Goal: Task Accomplishment & Management: Complete application form

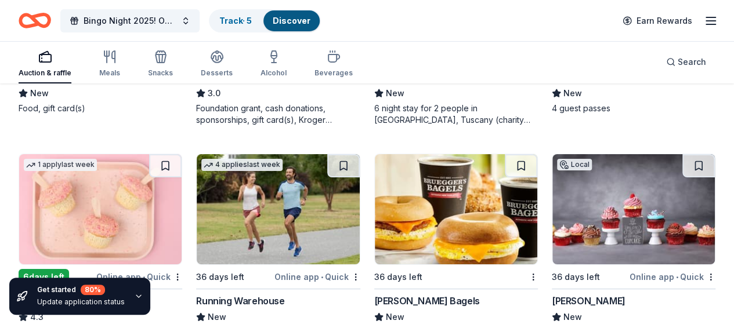
scroll to position [6412, 0]
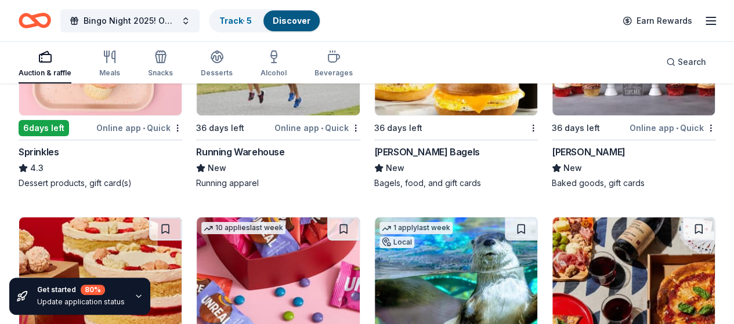
scroll to position [6550, 0]
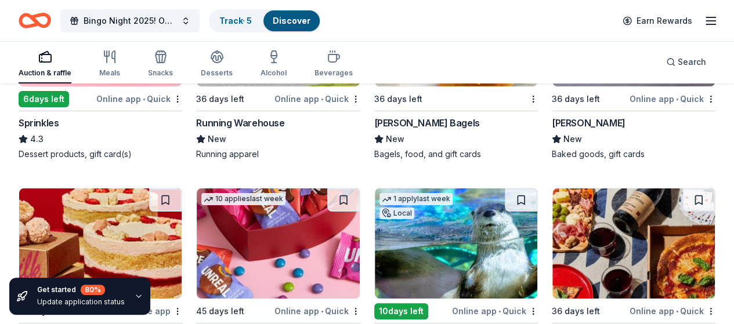
scroll to position [6608, 0]
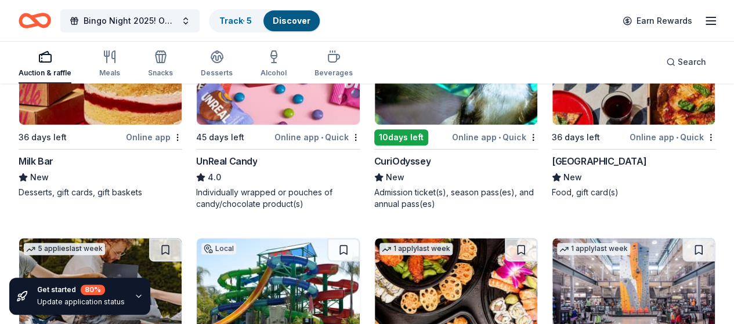
scroll to position [6782, 0]
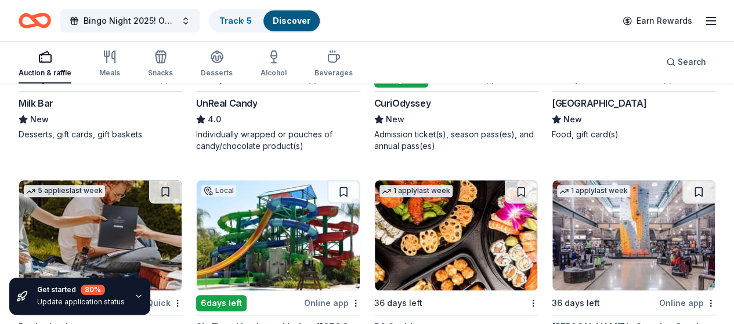
scroll to position [6840, 0]
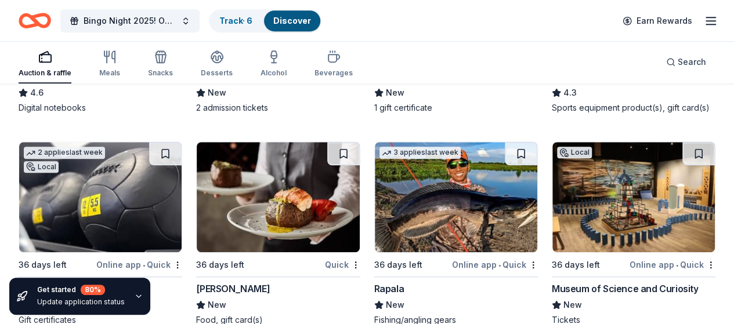
scroll to position [6956, 0]
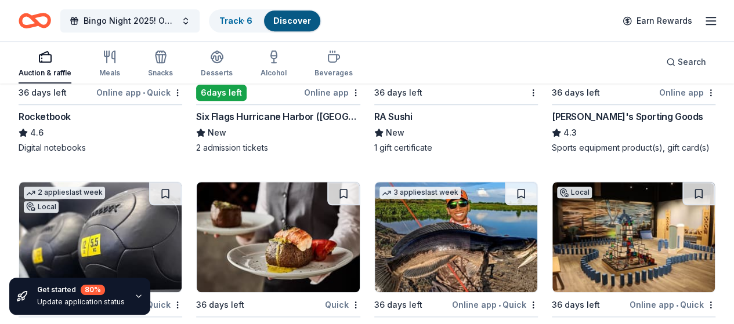
scroll to position [7014, 0]
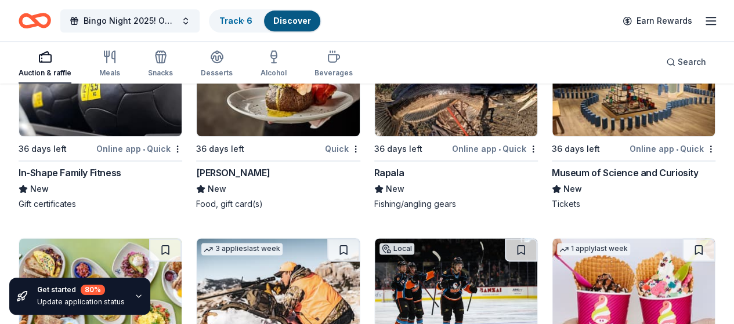
scroll to position [7246, 0]
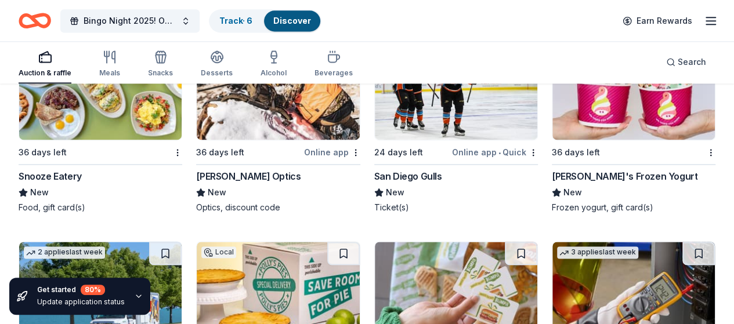
scroll to position [7478, 0]
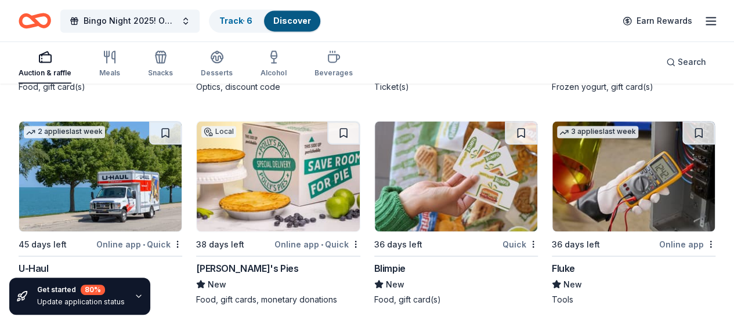
scroll to position [7536, 0]
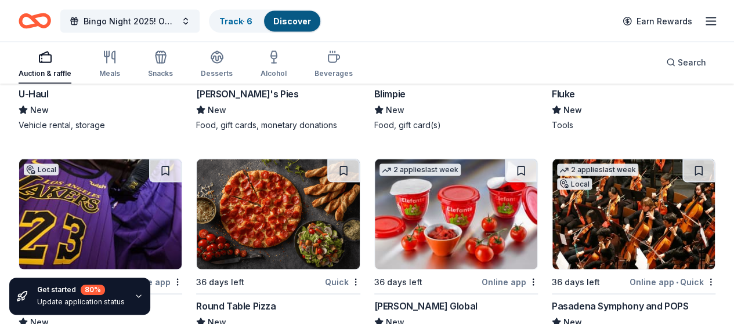
scroll to position [7710, 0]
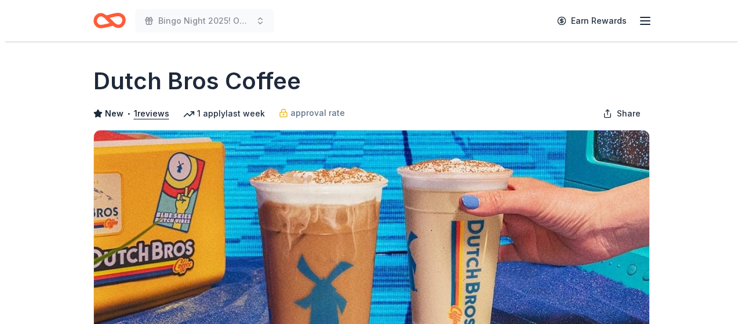
scroll to position [232, 0]
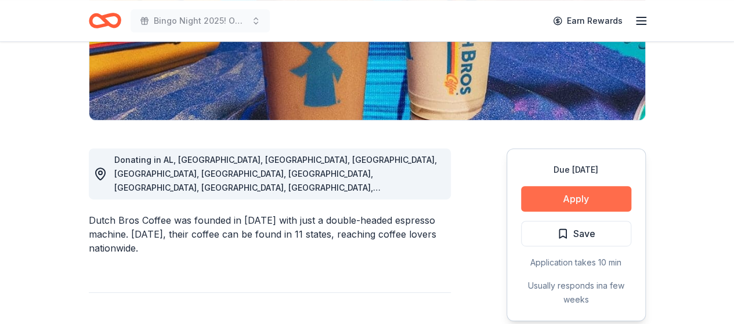
click at [557, 195] on button "Apply" at bounding box center [576, 199] width 110 height 26
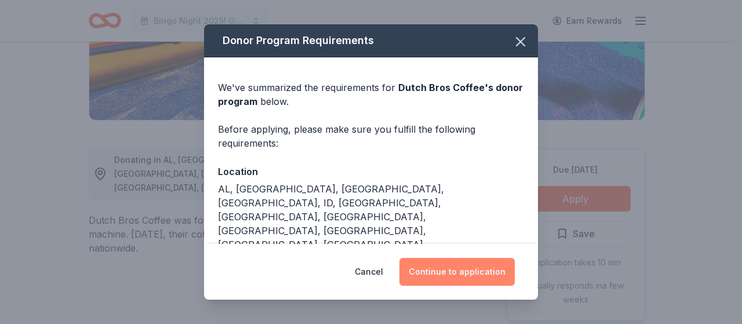
click at [452, 272] on button "Continue to application" at bounding box center [457, 272] width 115 height 28
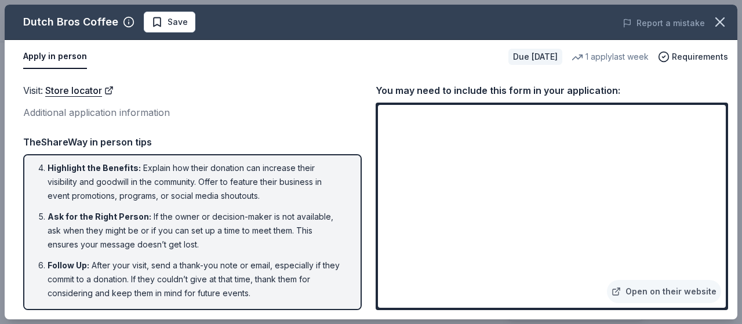
scroll to position [0, 0]
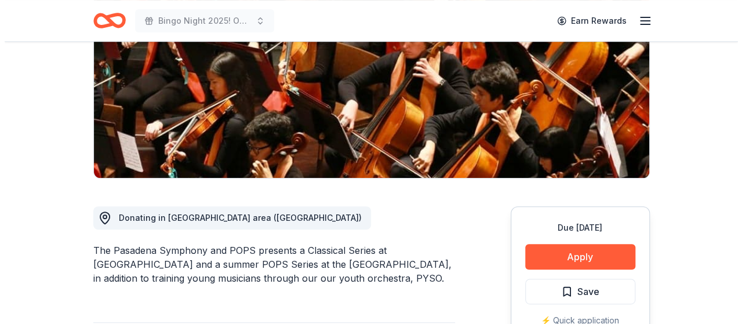
scroll to position [232, 0]
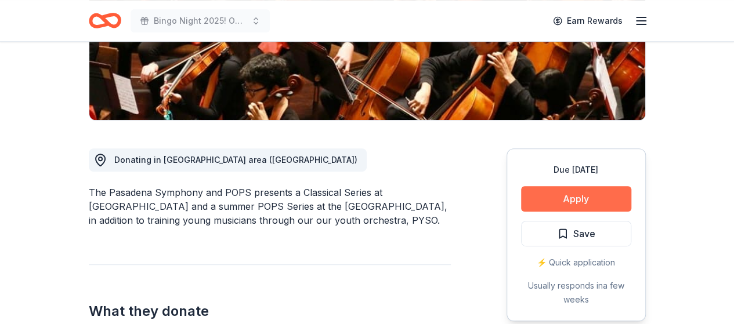
click at [573, 205] on button "Apply" at bounding box center [576, 199] width 110 height 26
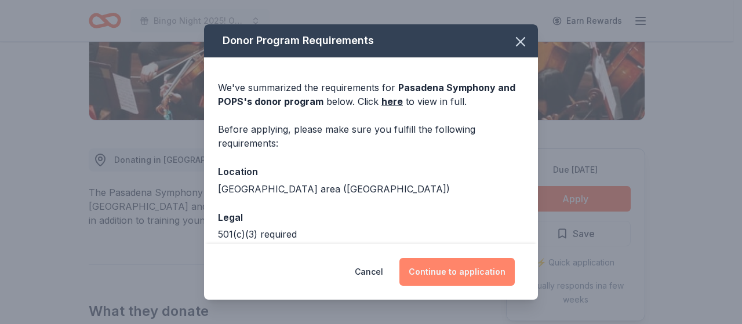
click at [475, 272] on button "Continue to application" at bounding box center [457, 272] width 115 height 28
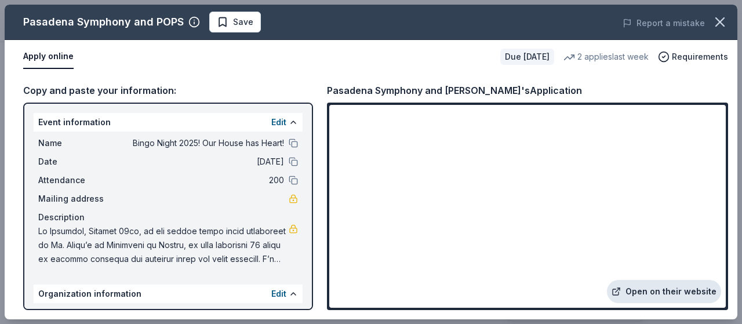
click at [647, 292] on link "Open on their website" at bounding box center [664, 291] width 114 height 23
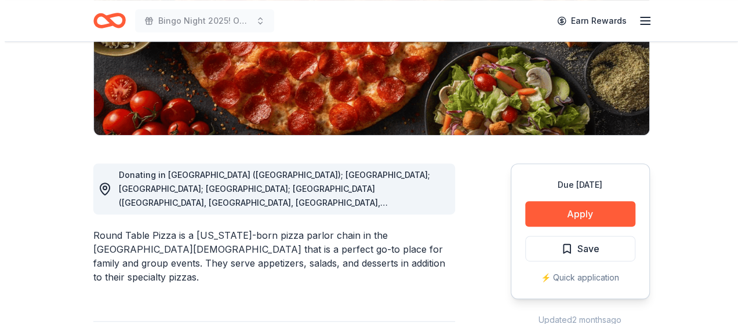
scroll to position [290, 0]
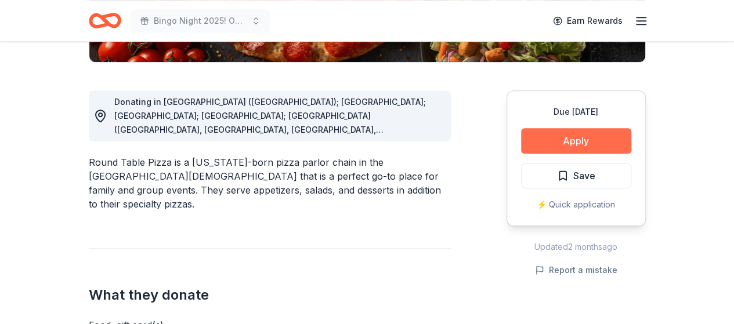
click at [566, 139] on button "Apply" at bounding box center [576, 141] width 110 height 26
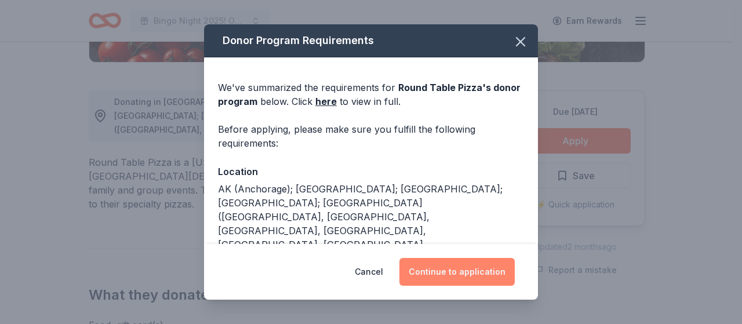
click at [453, 267] on button "Continue to application" at bounding box center [457, 272] width 115 height 28
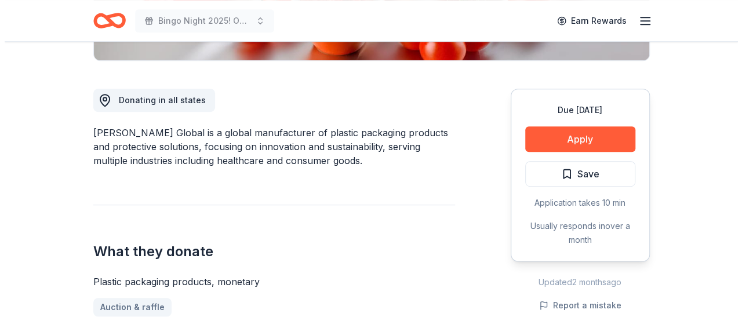
scroll to position [290, 0]
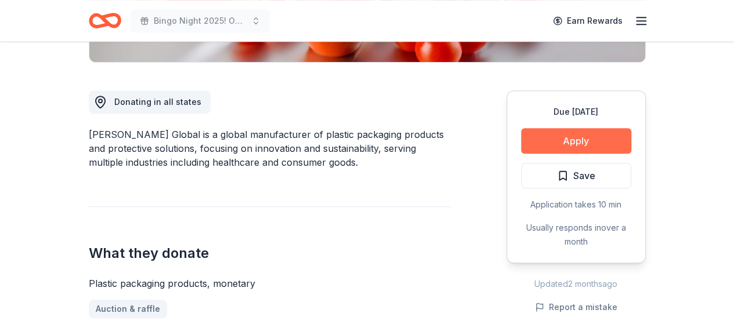
click at [562, 139] on button "Apply" at bounding box center [576, 141] width 110 height 26
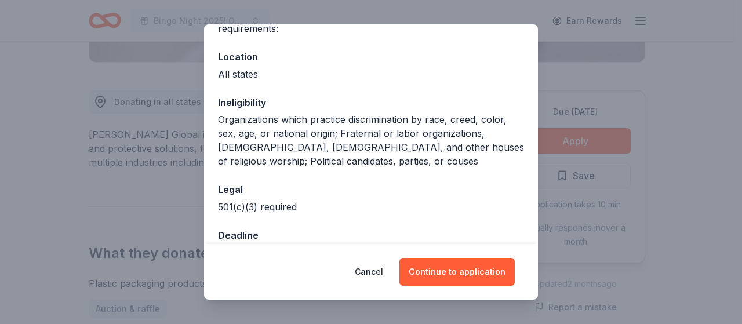
scroll to position [116, 0]
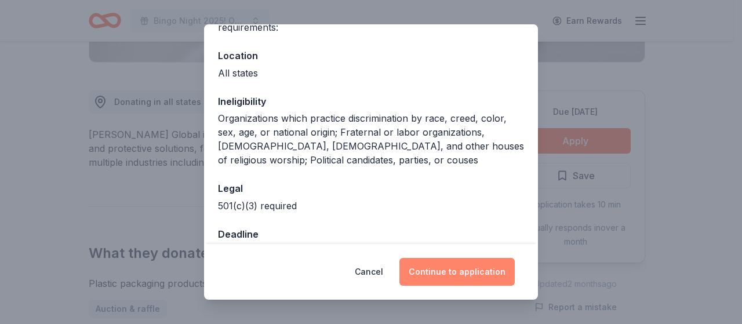
click at [453, 270] on button "Continue to application" at bounding box center [457, 272] width 115 height 28
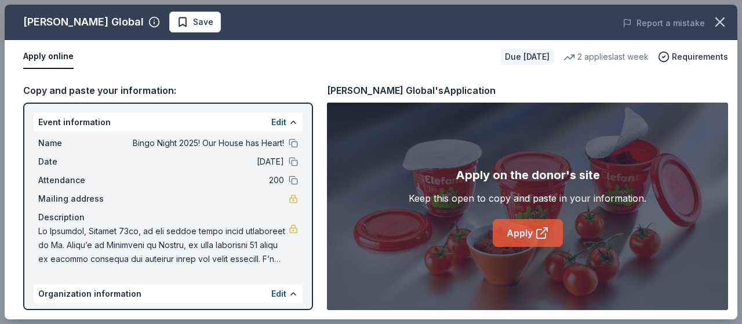
click at [520, 236] on link "Apply" at bounding box center [528, 233] width 70 height 28
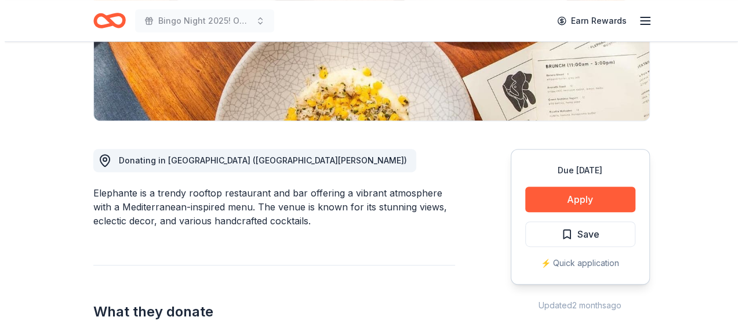
scroll to position [232, 0]
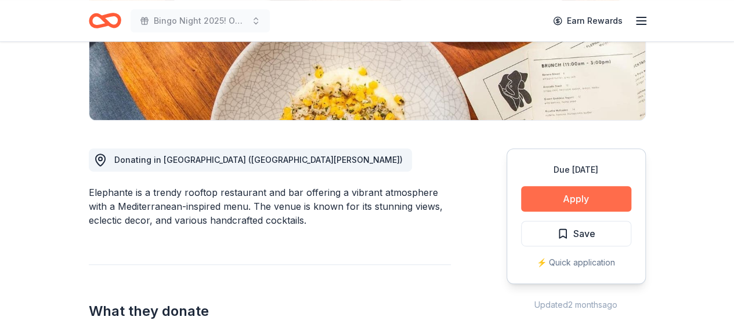
click at [575, 193] on button "Apply" at bounding box center [576, 199] width 110 height 26
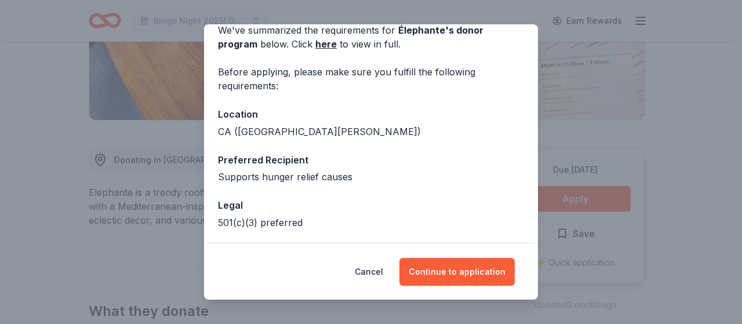
scroll to position [0, 0]
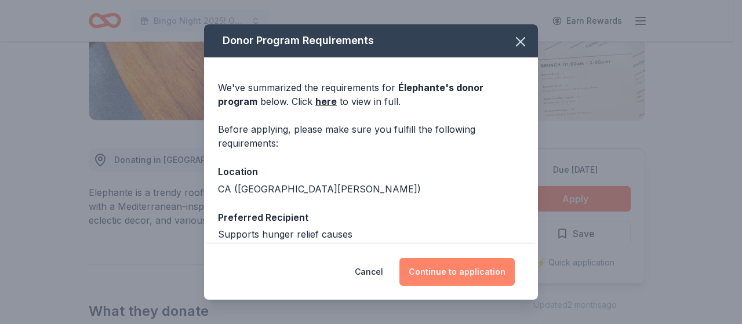
click at [464, 266] on button "Continue to application" at bounding box center [457, 272] width 115 height 28
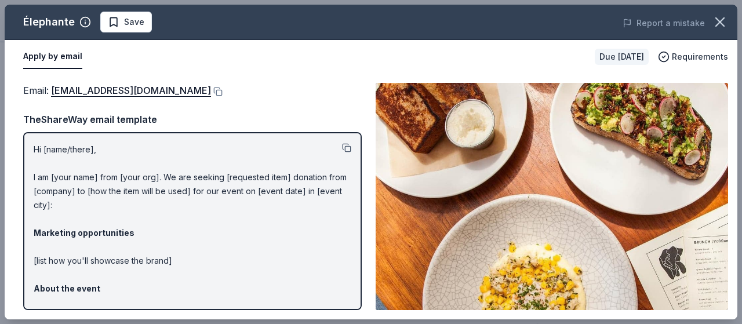
click at [342, 143] on button at bounding box center [346, 147] width 9 height 9
click at [211, 91] on button at bounding box center [217, 91] width 12 height 9
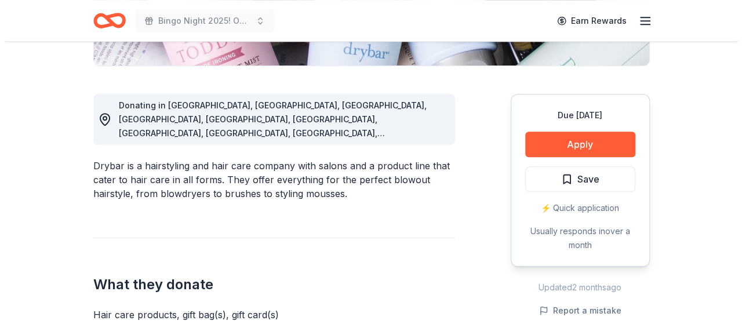
scroll to position [232, 0]
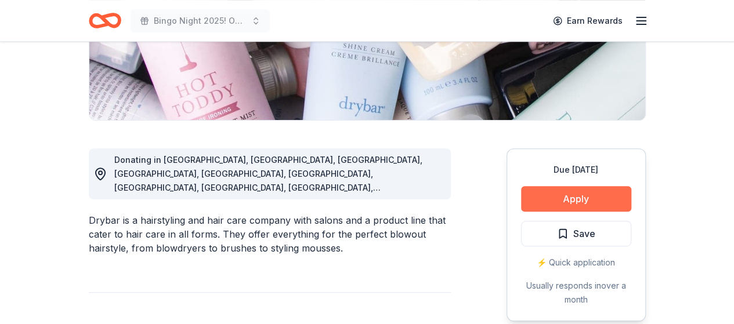
click at [595, 199] on button "Apply" at bounding box center [576, 199] width 110 height 26
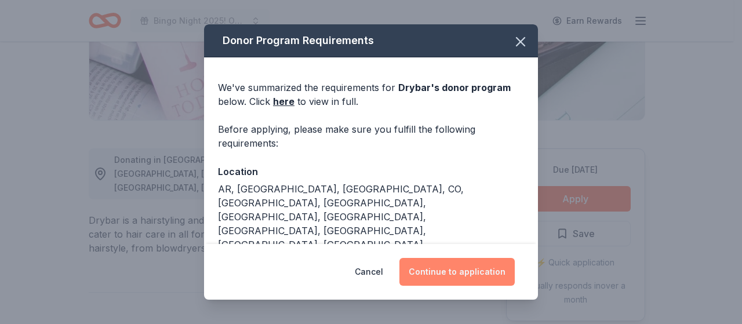
click at [460, 271] on button "Continue to application" at bounding box center [457, 272] width 115 height 28
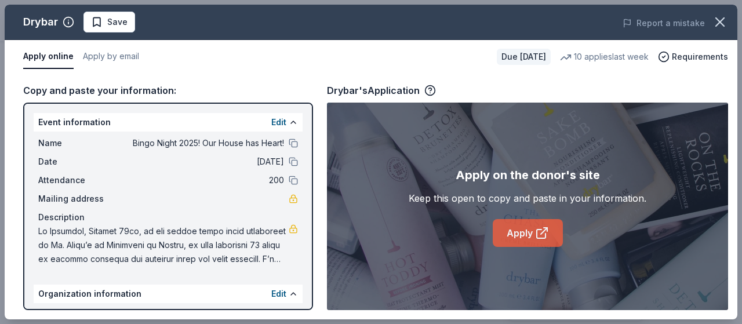
click at [538, 222] on link "Apply" at bounding box center [528, 233] width 70 height 28
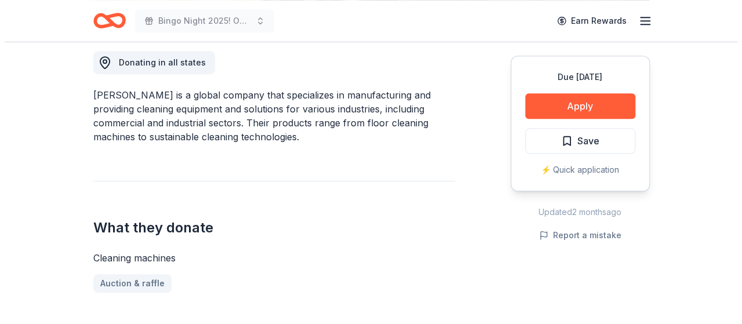
scroll to position [348, 0]
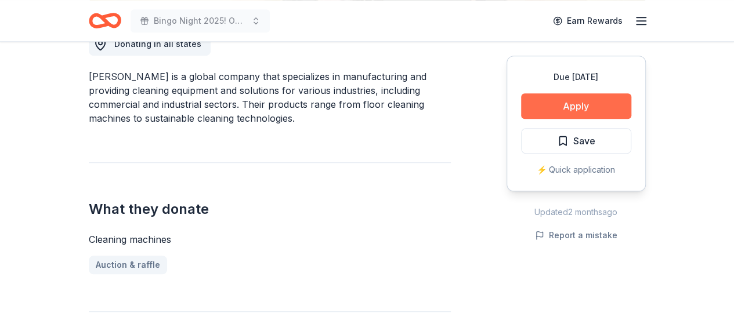
click at [544, 101] on button "Apply" at bounding box center [576, 106] width 110 height 26
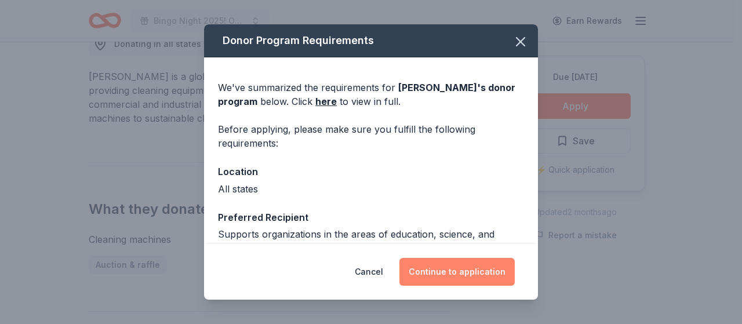
click at [452, 266] on button "Continue to application" at bounding box center [457, 272] width 115 height 28
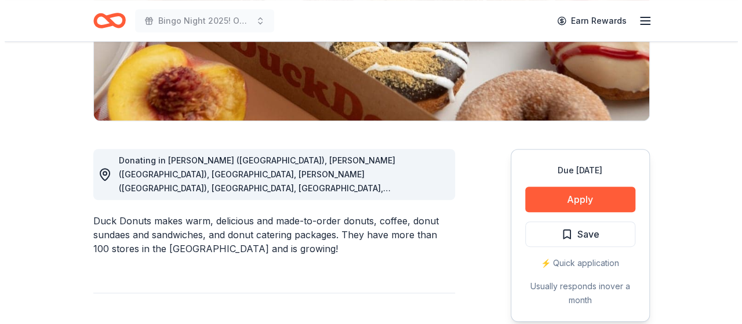
scroll to position [232, 0]
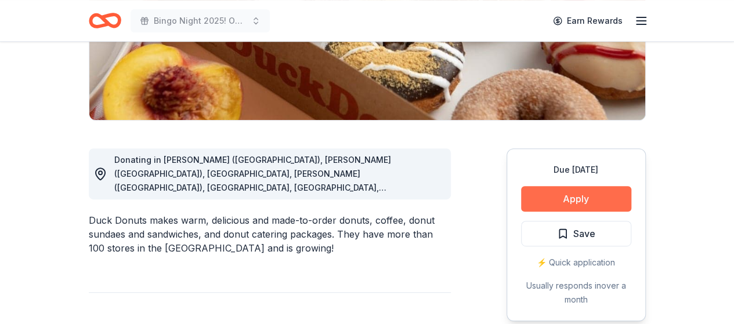
click at [576, 199] on button "Apply" at bounding box center [576, 199] width 110 height 26
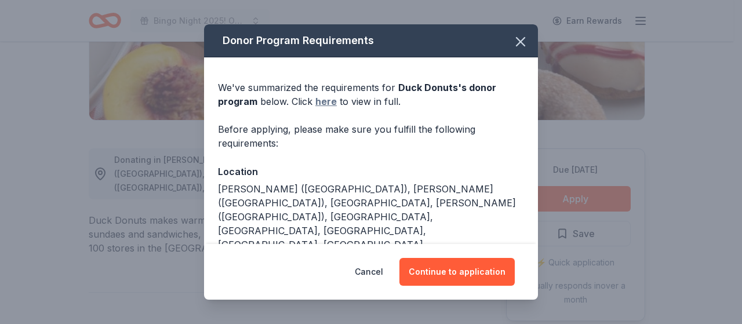
click at [324, 103] on link "here" at bounding box center [325, 102] width 21 height 14
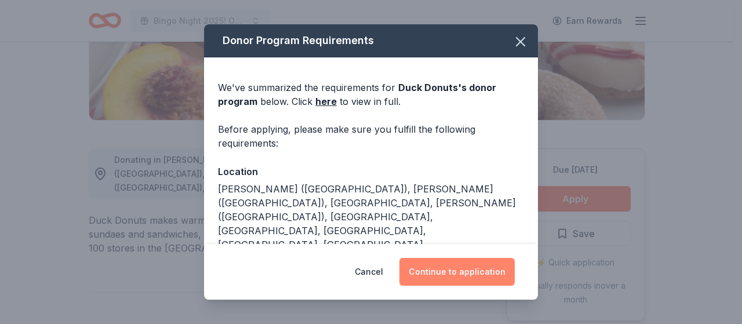
click at [445, 267] on button "Continue to application" at bounding box center [457, 272] width 115 height 28
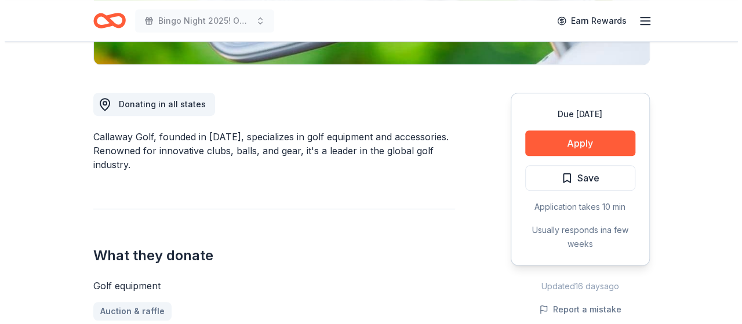
scroll to position [290, 0]
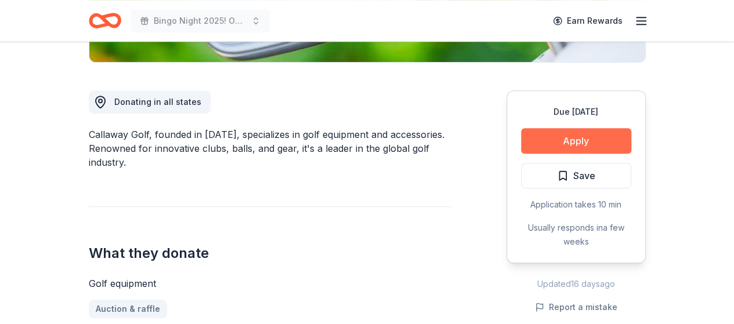
click at [572, 139] on button "Apply" at bounding box center [576, 141] width 110 height 26
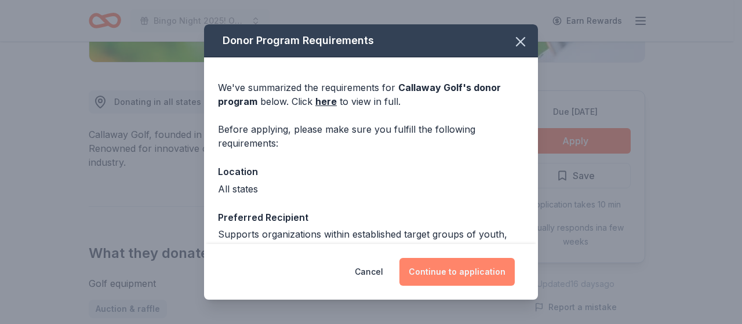
click at [463, 266] on button "Continue to application" at bounding box center [457, 272] width 115 height 28
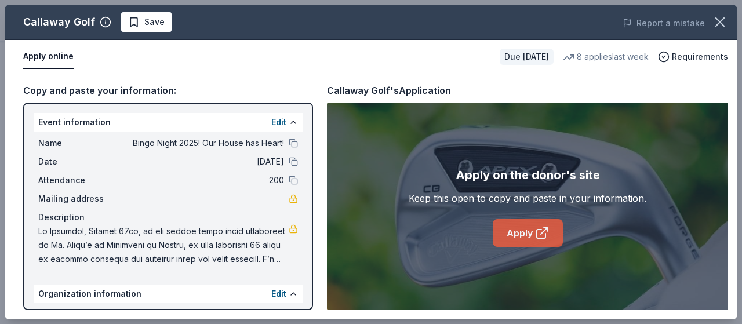
click at [524, 224] on link "Apply" at bounding box center [528, 233] width 70 height 28
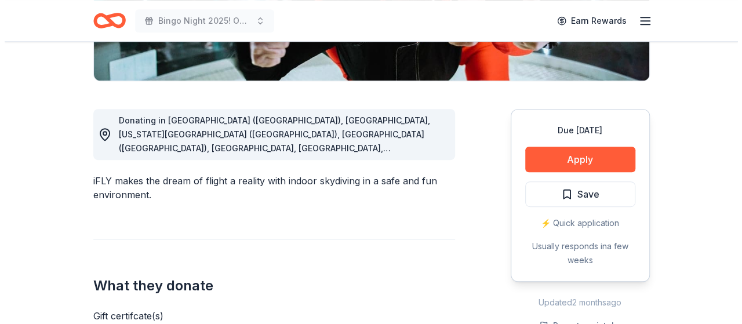
scroll to position [290, 0]
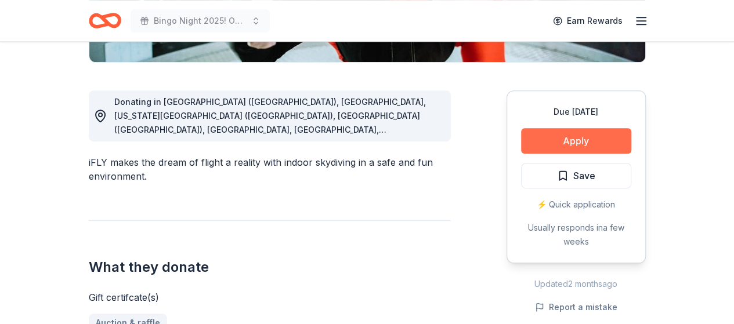
click at [554, 139] on button "Apply" at bounding box center [576, 141] width 110 height 26
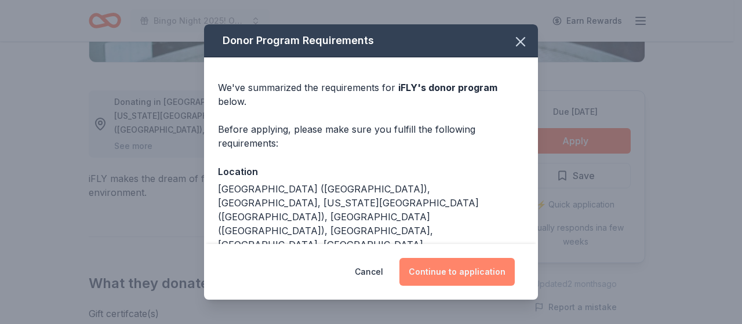
click at [441, 272] on button "Continue to application" at bounding box center [457, 272] width 115 height 28
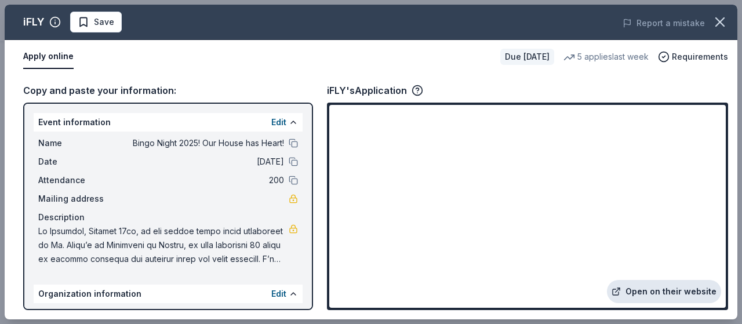
click at [642, 291] on link "Open on their website" at bounding box center [664, 291] width 114 height 23
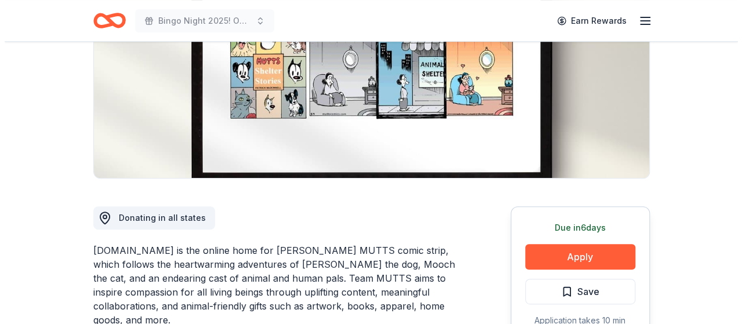
scroll to position [232, 0]
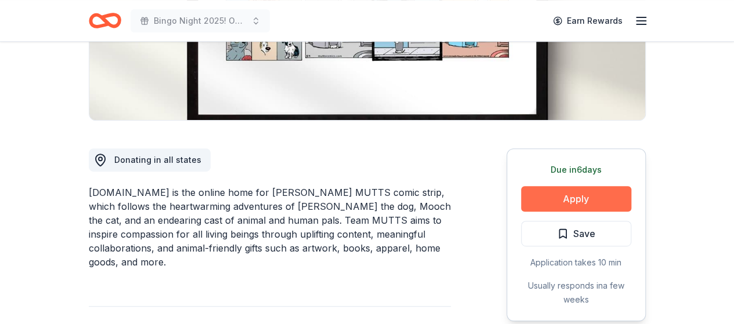
click at [574, 199] on button "Apply" at bounding box center [576, 199] width 110 height 26
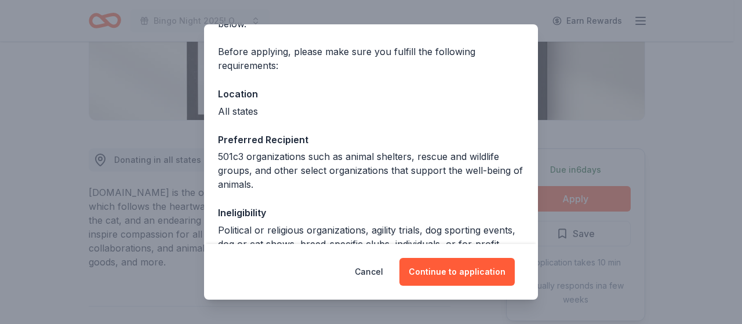
scroll to position [174, 0]
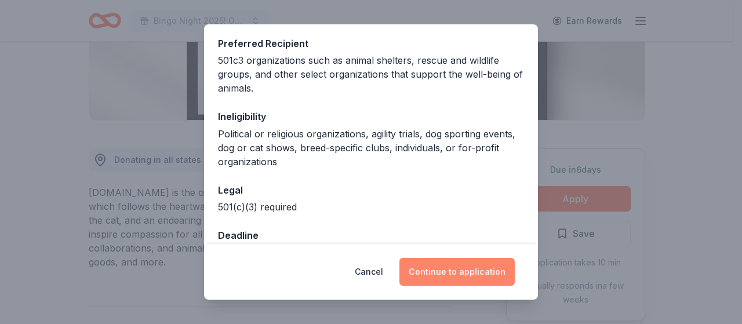
click at [437, 268] on button "Continue to application" at bounding box center [457, 272] width 115 height 28
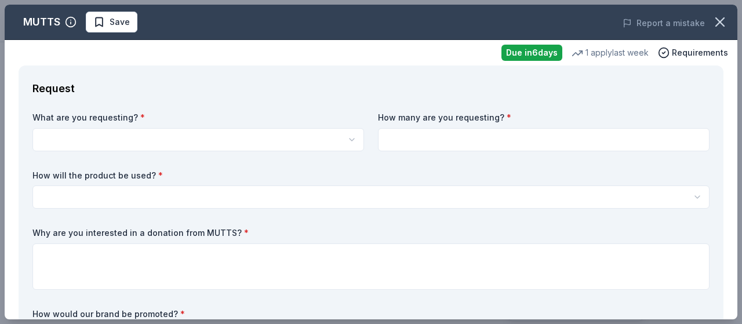
scroll to position [0, 0]
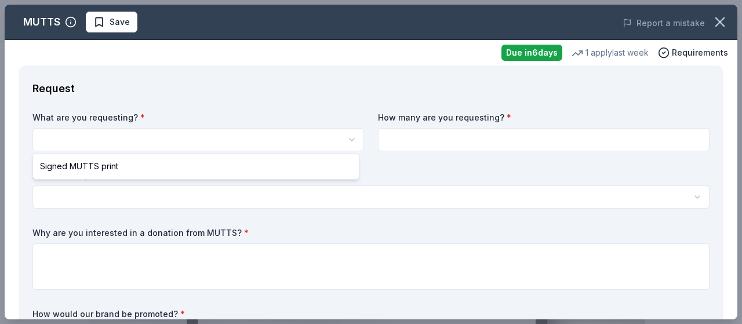
click at [203, 139] on html "Bingo Night 2025! Our House has Heart! Save Apply Due in 6 days Share MUTTS New…" at bounding box center [371, 162] width 742 height 324
select select "Signed MUTTS print"
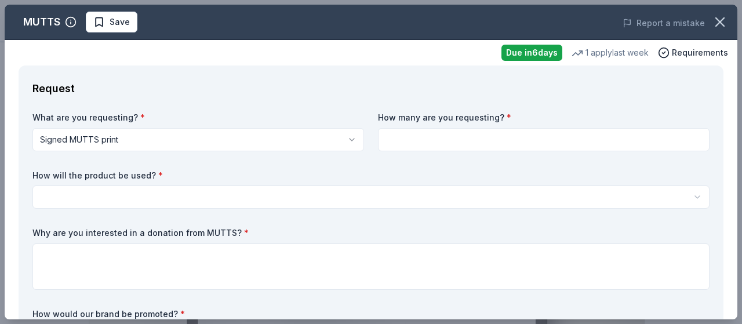
click at [413, 117] on label "How many are you requesting? *" at bounding box center [544, 118] width 332 height 12
click at [412, 148] on input at bounding box center [544, 139] width 332 height 23
type input "1"
click at [244, 194] on html "Bingo Night 2025! Our House has Heart! Save Apply Due in 6 days Share MUTTS New…" at bounding box center [371, 162] width 742 height 324
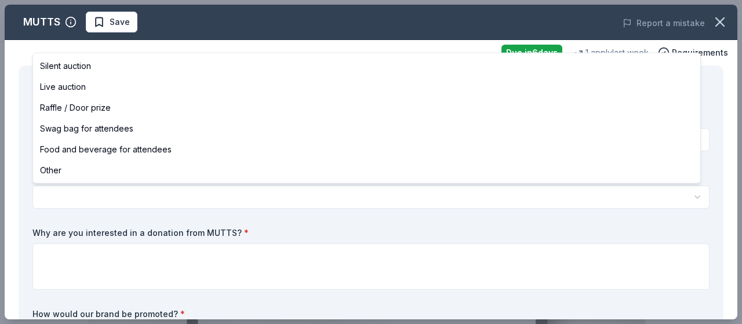
select select "silentAuction"
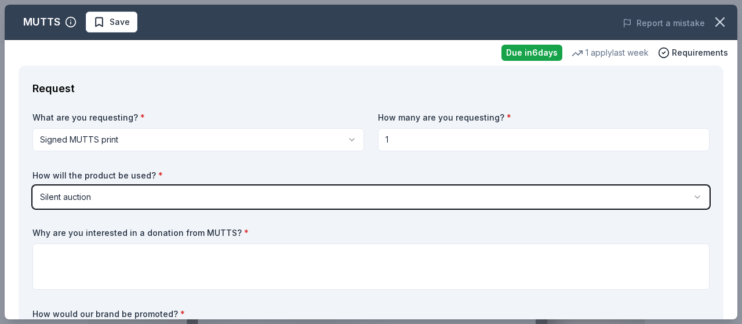
scroll to position [58, 0]
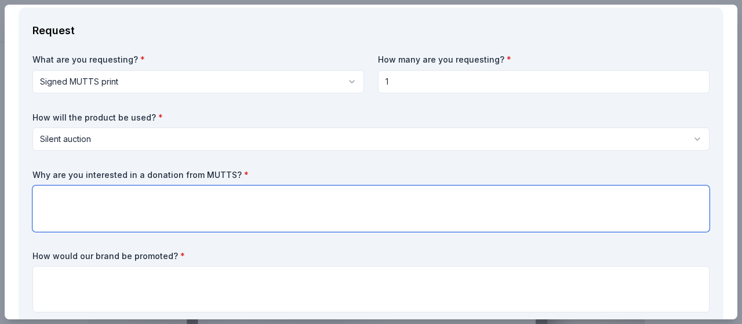
click at [250, 201] on textarea at bounding box center [370, 209] width 677 height 46
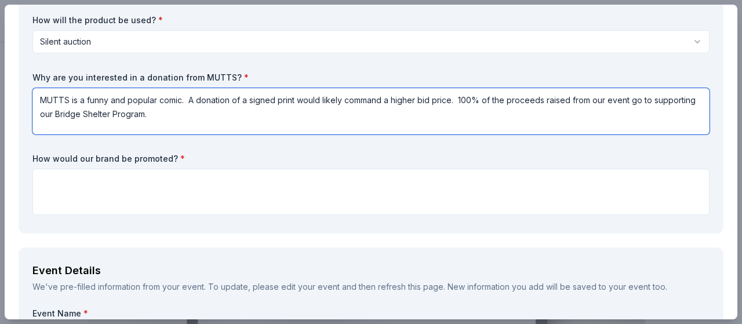
scroll to position [174, 0]
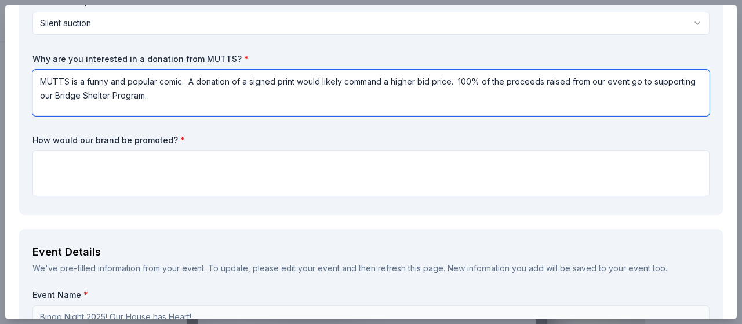
type textarea "MUTTS is a funny and popular comic. A donation of a signed print would likely c…"
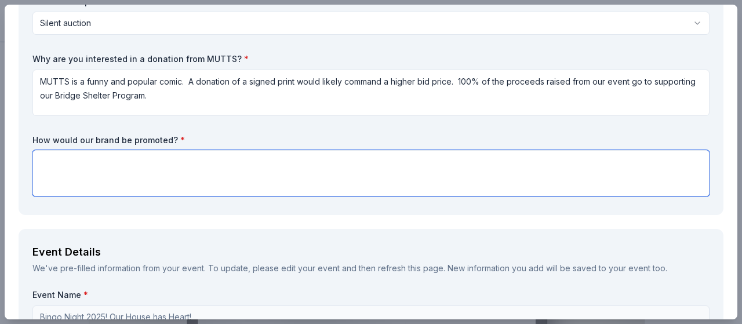
click at [274, 156] on textarea at bounding box center [370, 173] width 677 height 46
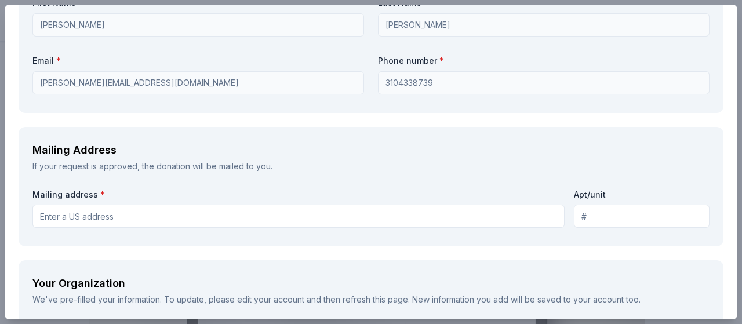
scroll to position [1102, 0]
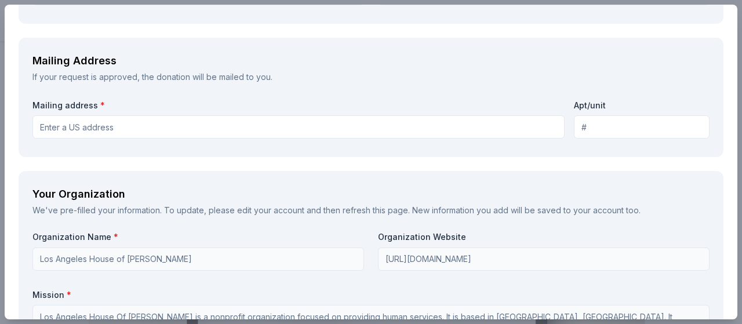
type textarea "Your brand would be promoted on our website, in the event program, as well as o…"
click at [155, 130] on input "Mailing address *" at bounding box center [298, 126] width 532 height 23
click at [261, 91] on div "Mailing Address If your request is approved, the donation will be mailed to you…" at bounding box center [371, 98] width 705 height 120
click at [186, 130] on input "Mailing address *" at bounding box center [298, 126] width 532 height 23
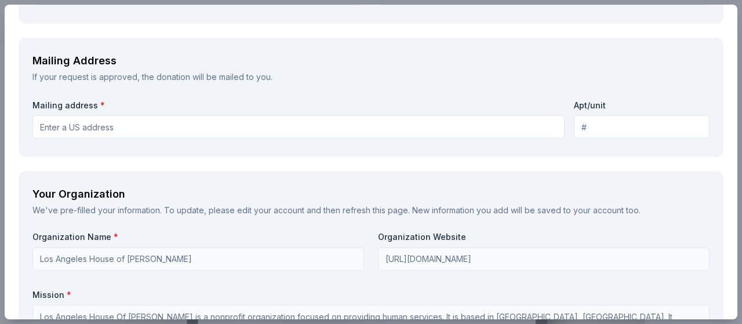
paste input "4316 Lanai Rd"
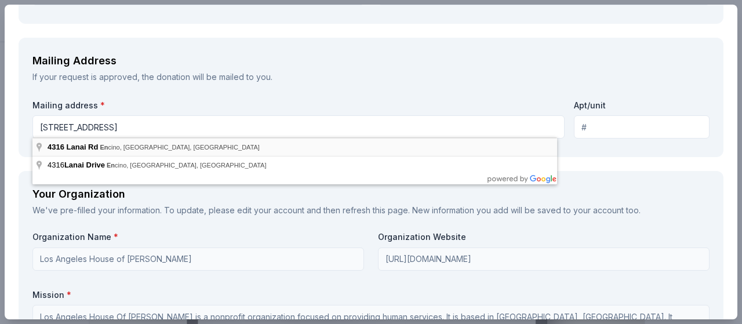
type input "4316 Lanai Road, Los Angeles, CA, 91436"
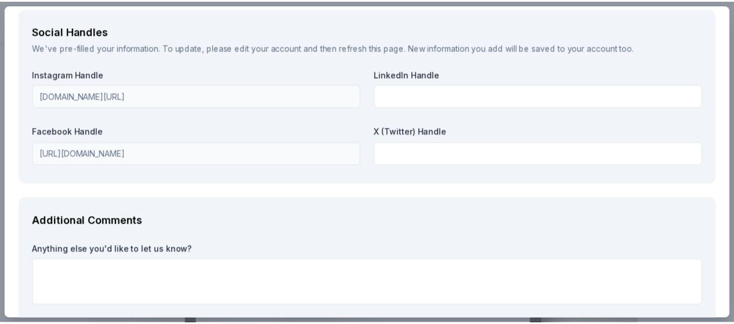
scroll to position [1682, 0]
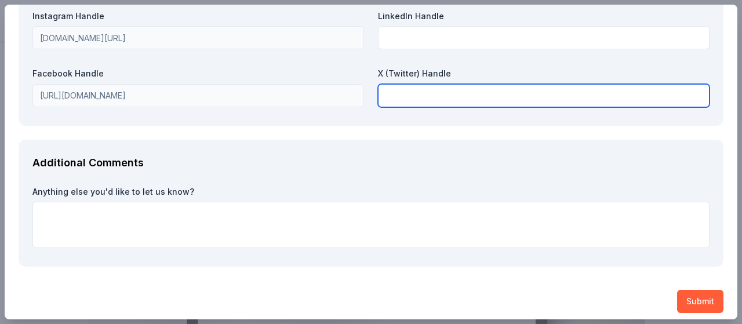
click at [406, 96] on input "text" at bounding box center [544, 95] width 332 height 23
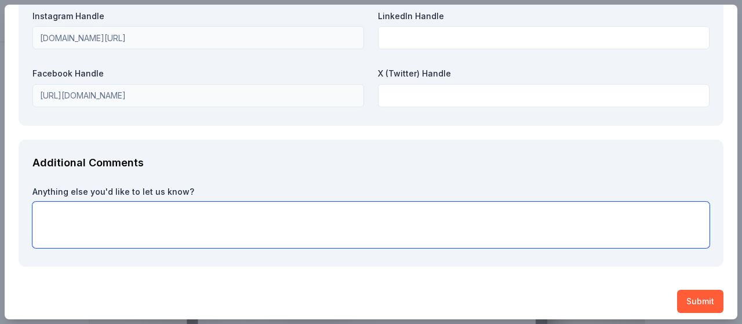
click at [63, 205] on textarea at bounding box center [370, 225] width 677 height 46
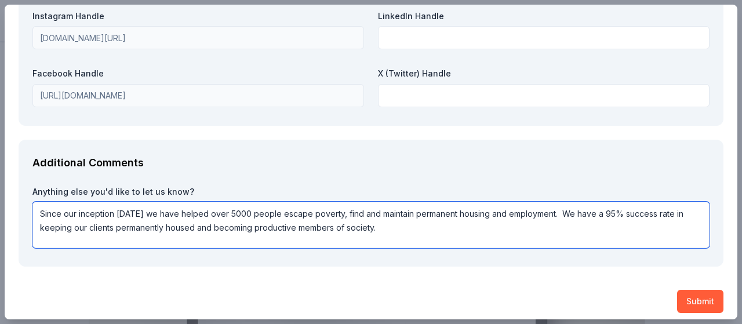
paste textarea "Thank you for your kind consideration of this request."
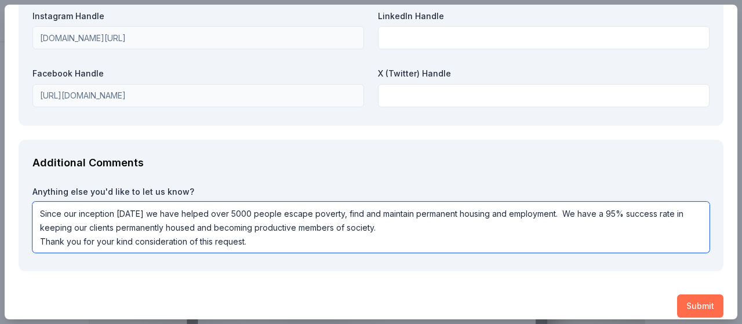
type textarea "Since our inception 47 years ago we have helped over 5000 people escape poverty…"
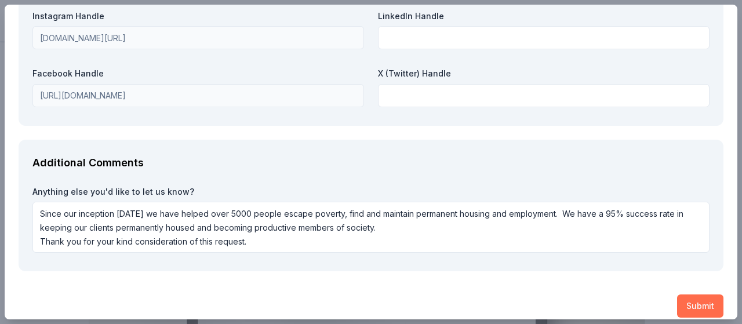
click at [680, 300] on button "Submit" at bounding box center [700, 306] width 46 height 23
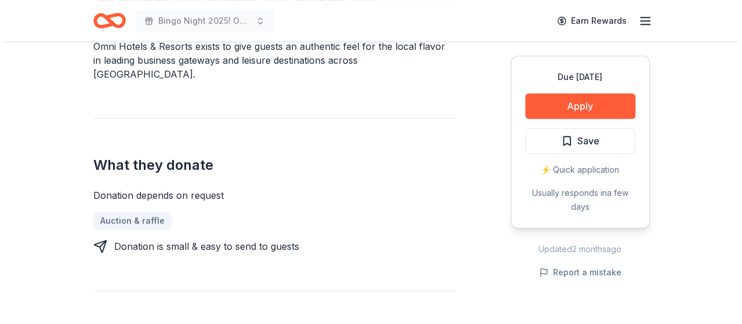
scroll to position [290, 0]
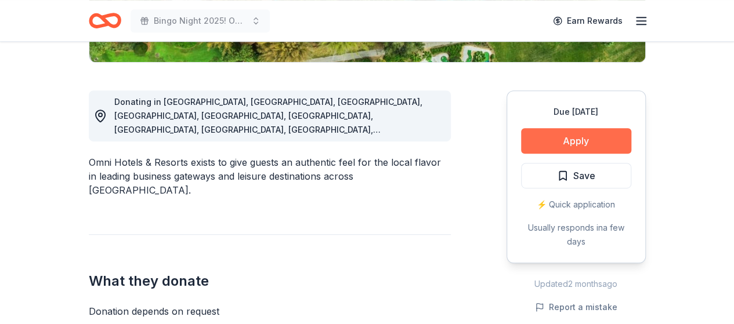
click at [558, 133] on button "Apply" at bounding box center [576, 141] width 110 height 26
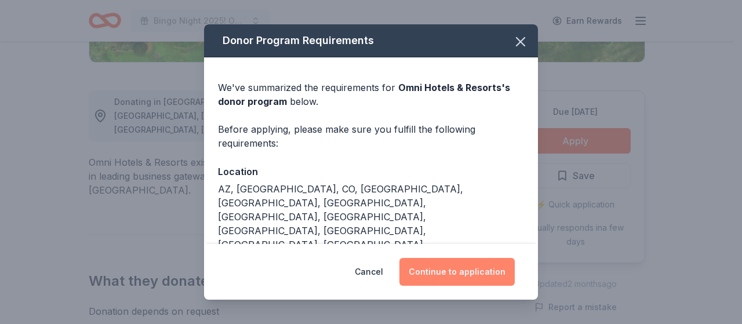
click at [438, 266] on button "Continue to application" at bounding box center [457, 272] width 115 height 28
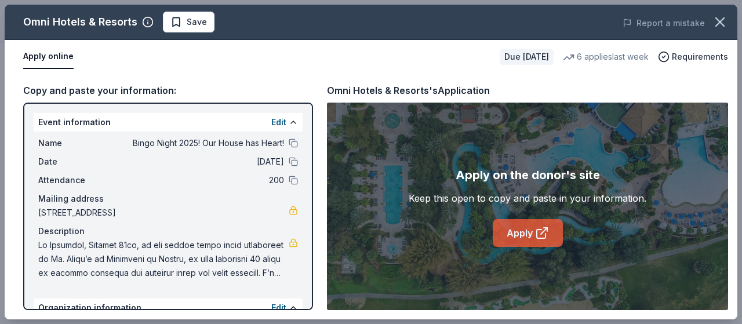
click at [522, 234] on link "Apply" at bounding box center [528, 233] width 70 height 28
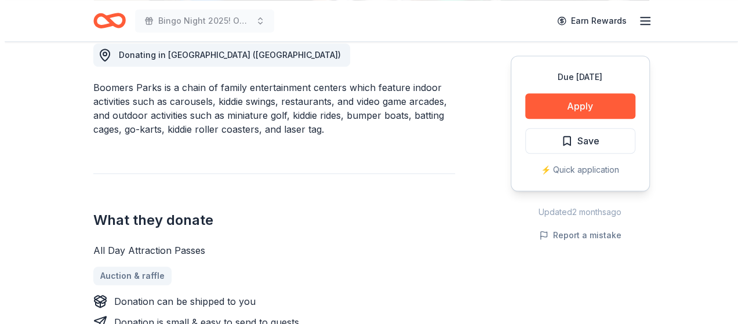
scroll to position [348, 0]
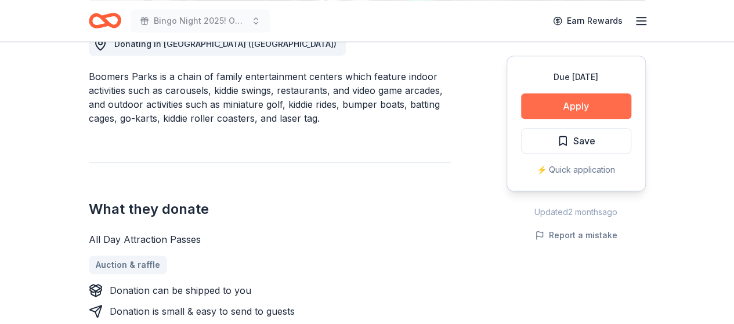
click at [564, 102] on button "Apply" at bounding box center [576, 106] width 110 height 26
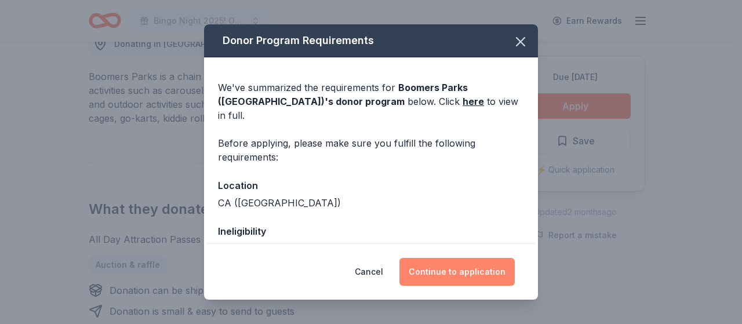
click at [455, 270] on button "Continue to application" at bounding box center [457, 272] width 115 height 28
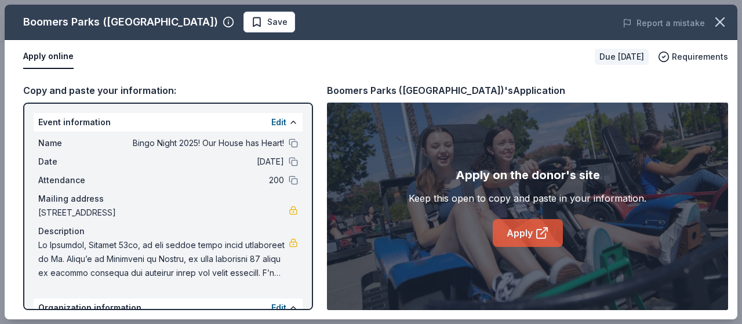
click at [522, 231] on link "Apply" at bounding box center [528, 233] width 70 height 28
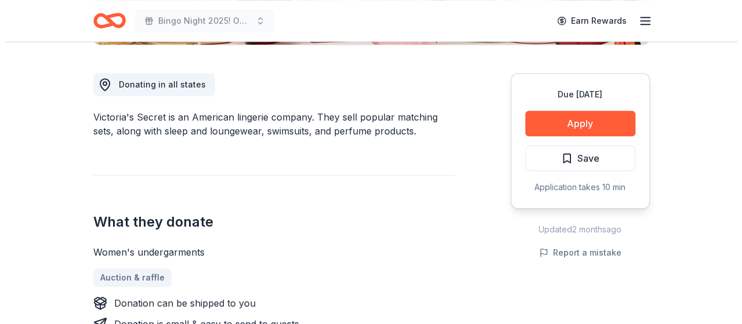
scroll to position [290, 0]
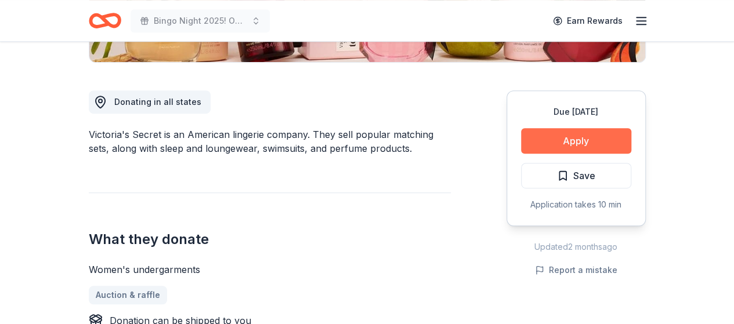
click at [569, 144] on button "Apply" at bounding box center [576, 141] width 110 height 26
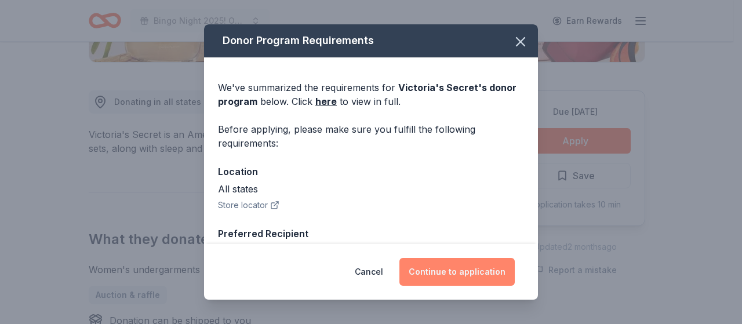
click at [470, 264] on button "Continue to application" at bounding box center [457, 272] width 115 height 28
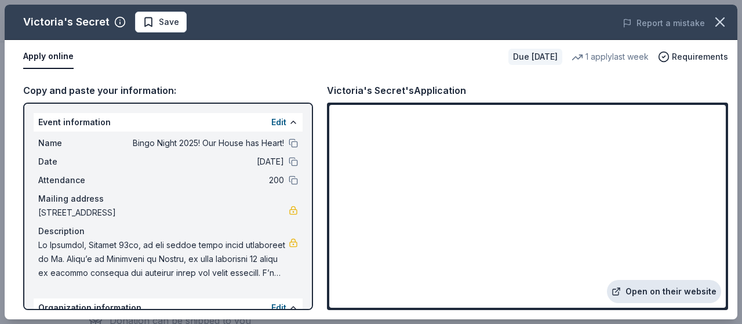
click at [675, 293] on link "Open on their website" at bounding box center [664, 291] width 114 height 23
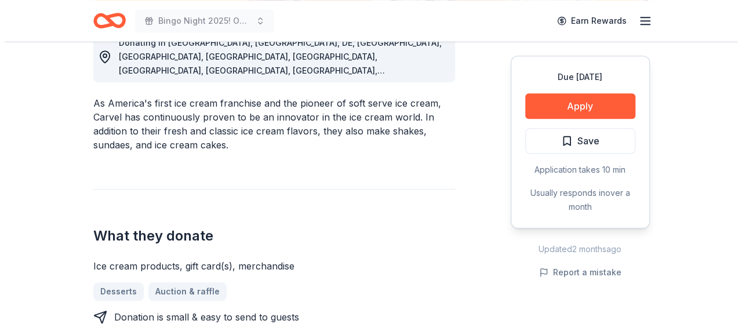
scroll to position [232, 0]
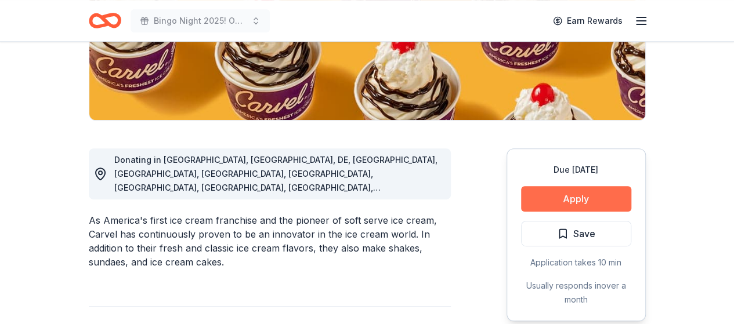
click at [572, 197] on button "Apply" at bounding box center [576, 199] width 110 height 26
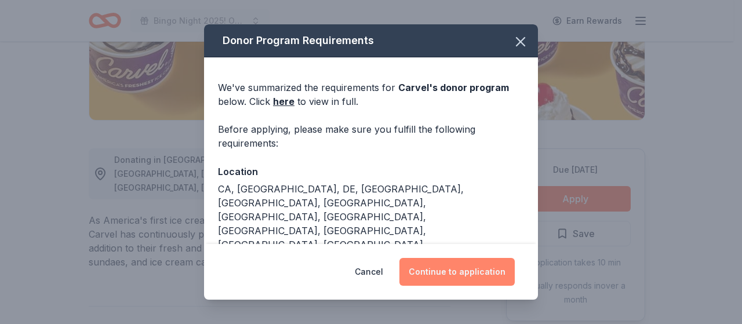
click at [456, 270] on button "Continue to application" at bounding box center [457, 272] width 115 height 28
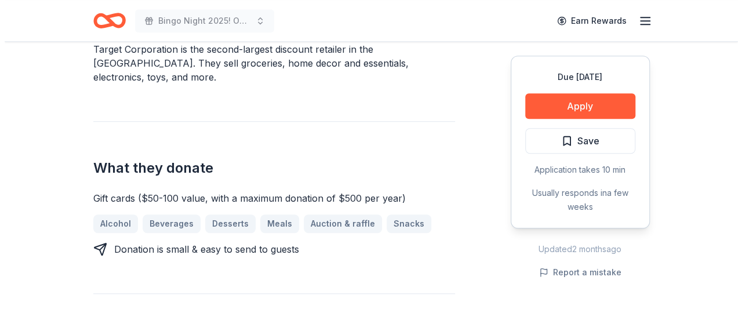
scroll to position [406, 0]
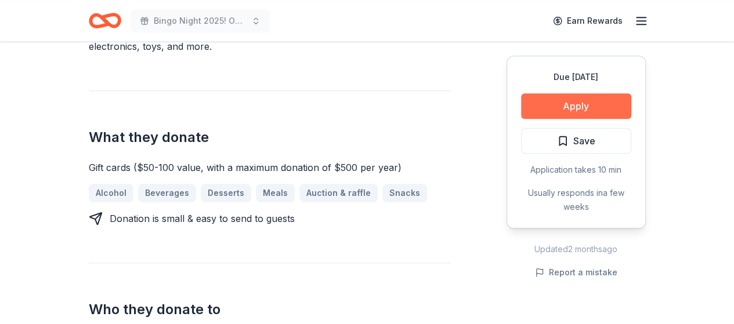
click at [580, 110] on button "Apply" at bounding box center [576, 106] width 110 height 26
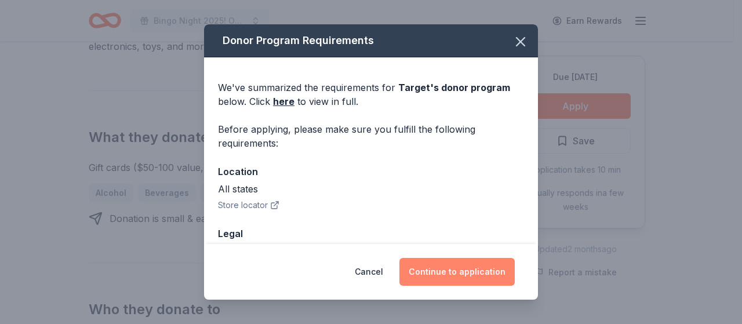
click at [446, 271] on button "Continue to application" at bounding box center [457, 272] width 115 height 28
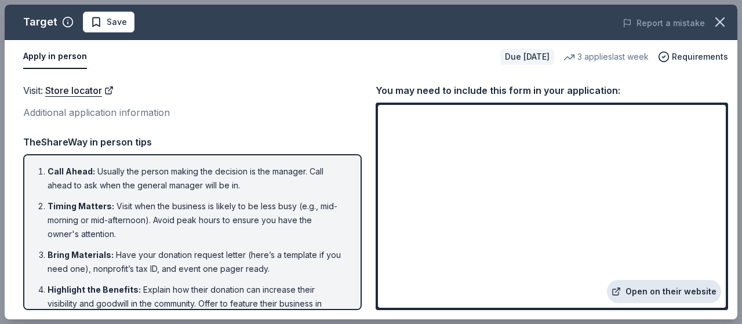
click at [646, 295] on link "Open on their website" at bounding box center [664, 291] width 114 height 23
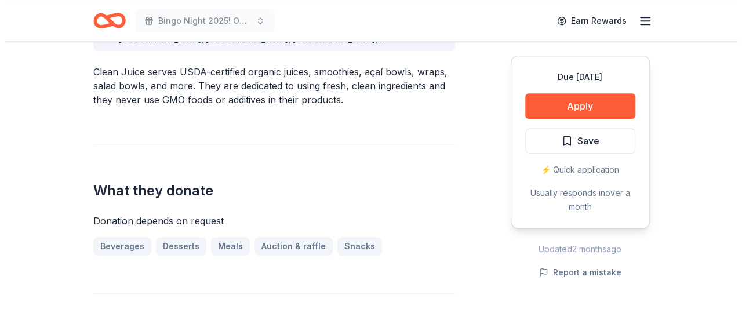
scroll to position [406, 0]
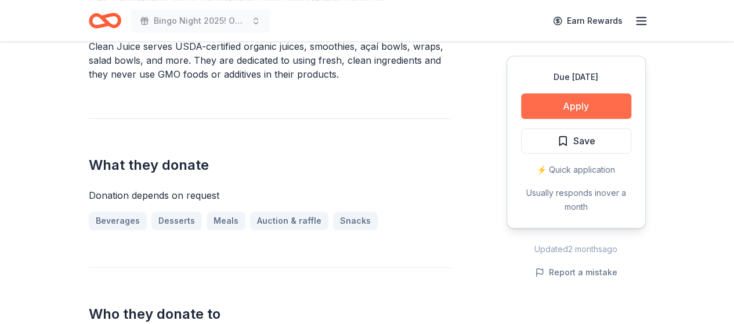
click at [573, 100] on button "Apply" at bounding box center [576, 106] width 110 height 26
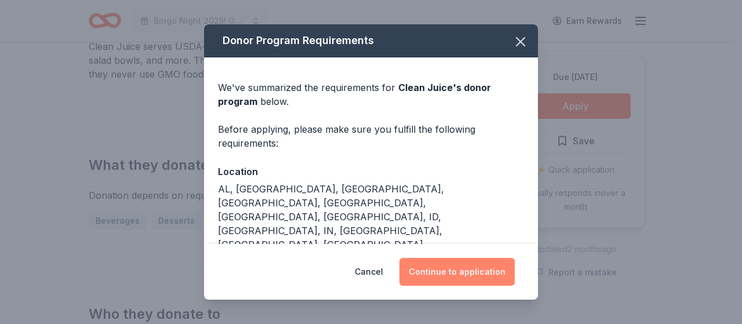
click at [449, 262] on button "Continue to application" at bounding box center [457, 272] width 115 height 28
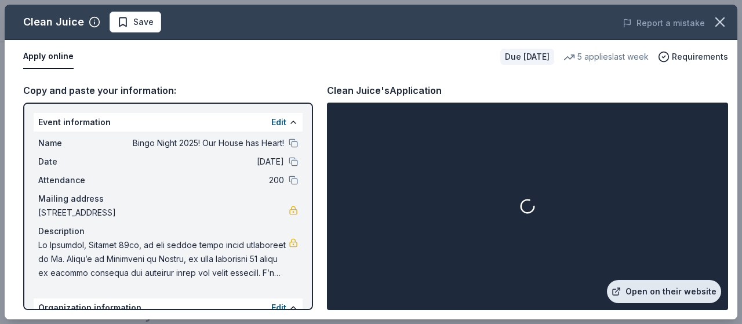
click at [667, 292] on link "Open on their website" at bounding box center [664, 291] width 114 height 23
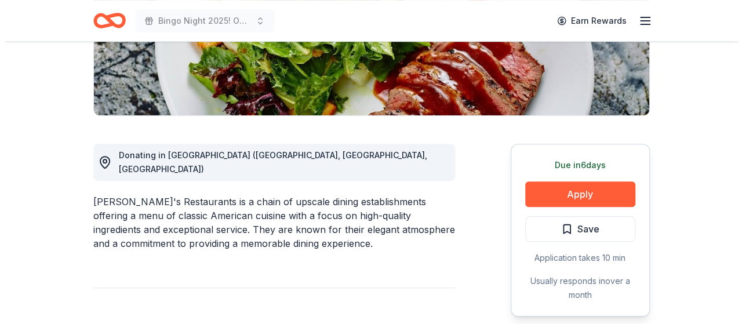
scroll to position [232, 0]
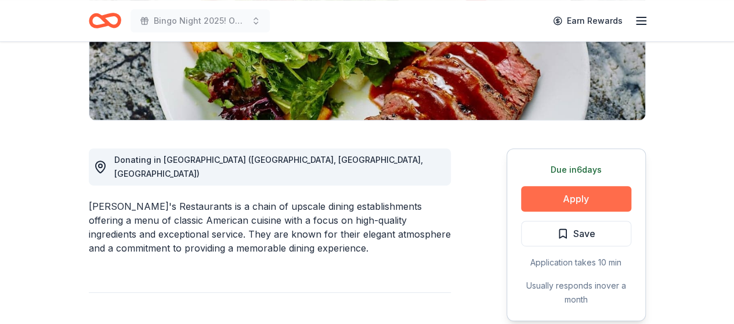
click at [579, 197] on button "Apply" at bounding box center [576, 199] width 110 height 26
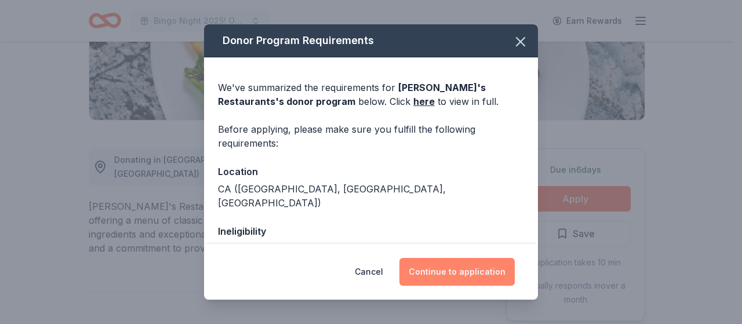
click at [444, 268] on button "Continue to application" at bounding box center [457, 272] width 115 height 28
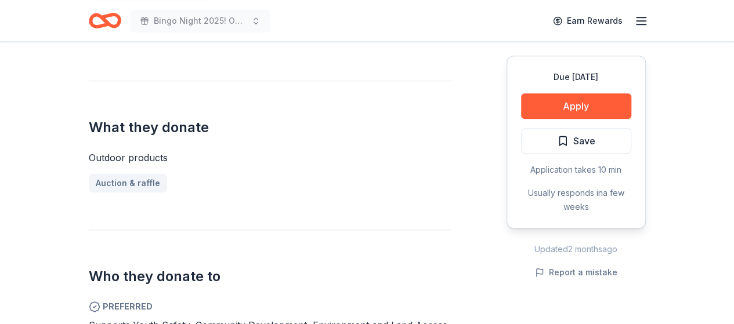
scroll to position [406, 0]
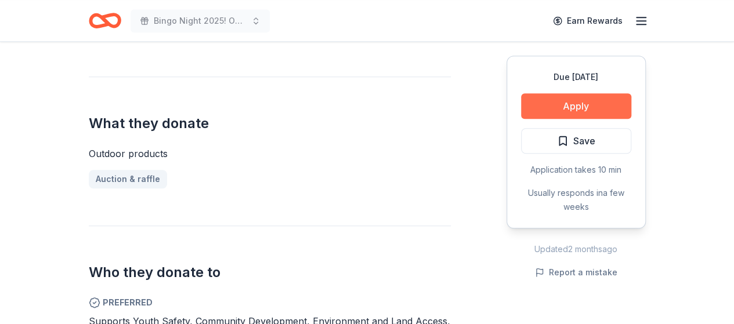
click at [571, 106] on button "Apply" at bounding box center [576, 106] width 110 height 26
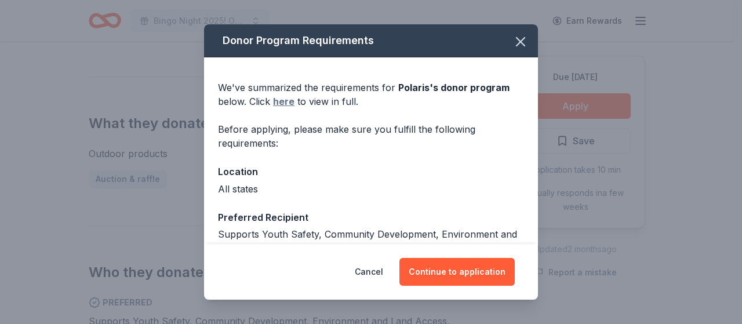
click at [286, 103] on link "here" at bounding box center [283, 102] width 21 height 14
click at [513, 43] on icon "button" at bounding box center [521, 42] width 16 height 16
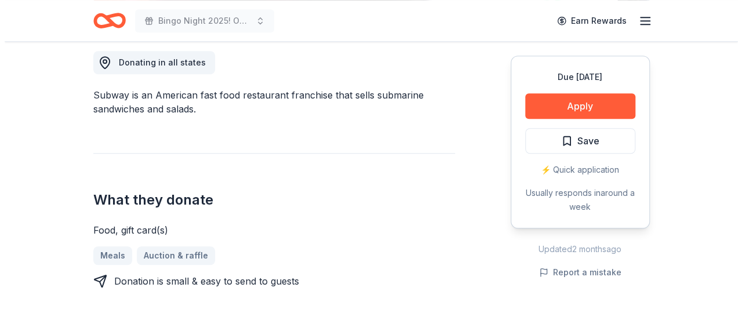
scroll to position [348, 0]
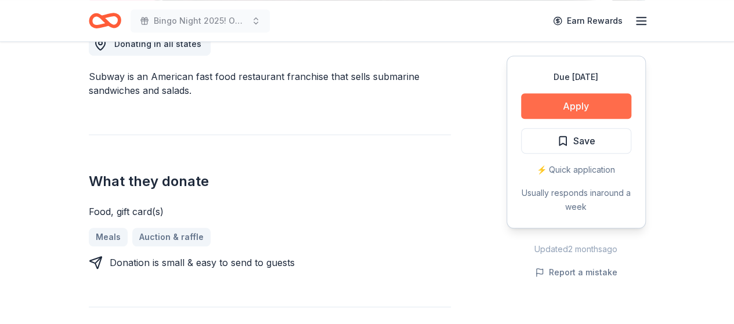
click at [592, 103] on button "Apply" at bounding box center [576, 106] width 110 height 26
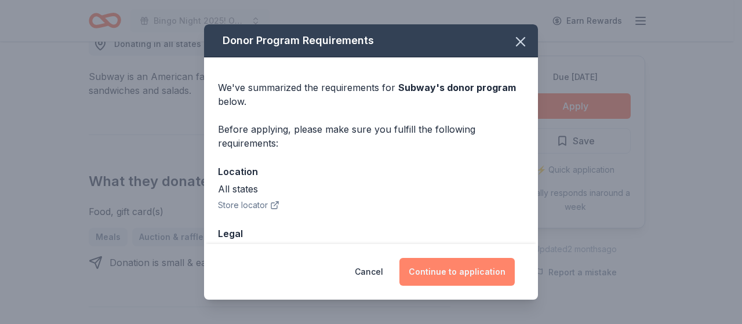
click at [475, 270] on button "Continue to application" at bounding box center [457, 272] width 115 height 28
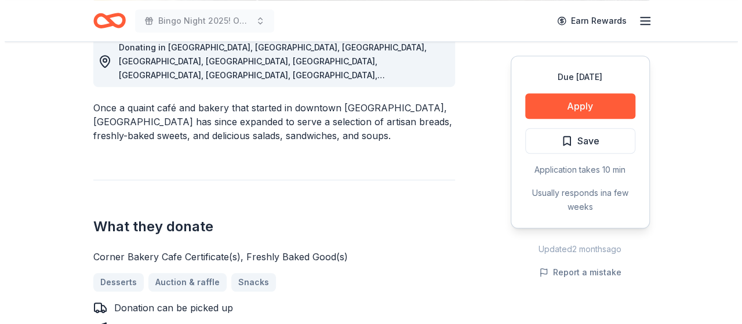
scroll to position [348, 0]
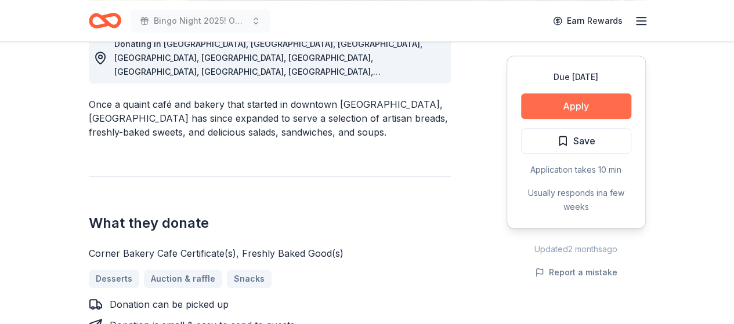
click at [563, 108] on button "Apply" at bounding box center [576, 106] width 110 height 26
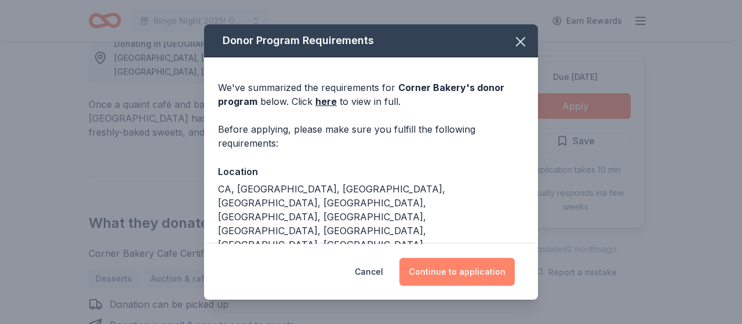
click at [449, 262] on button "Continue to application" at bounding box center [457, 272] width 115 height 28
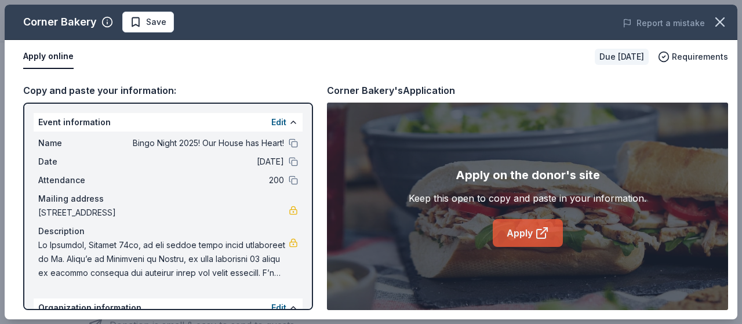
click at [531, 225] on link "Apply" at bounding box center [528, 233] width 70 height 28
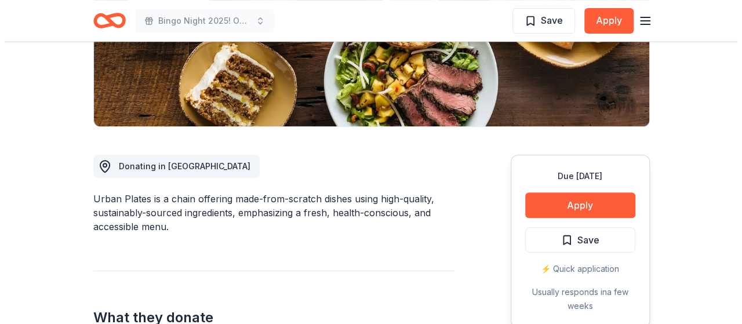
scroll to position [232, 0]
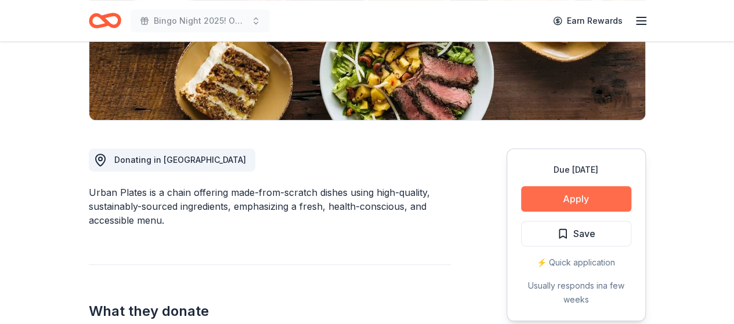
click at [565, 194] on button "Apply" at bounding box center [576, 199] width 110 height 26
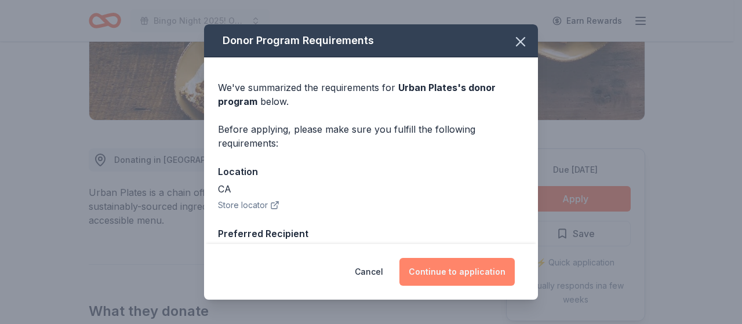
click at [486, 277] on button "Continue to application" at bounding box center [457, 272] width 115 height 28
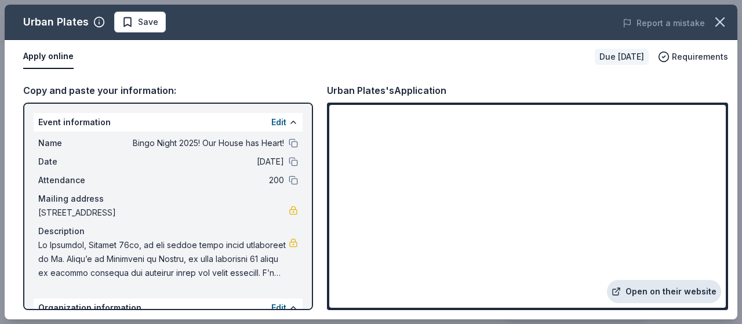
click at [683, 285] on link "Open on their website" at bounding box center [664, 291] width 114 height 23
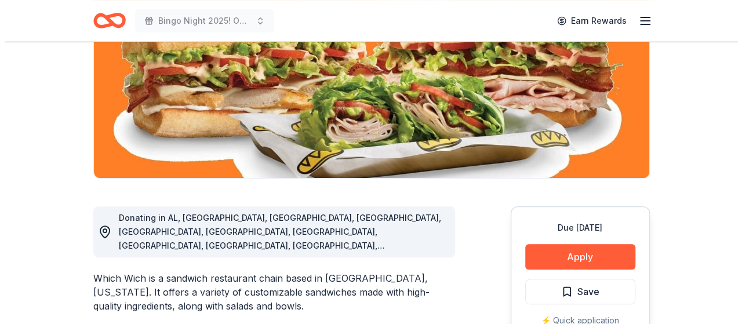
scroll to position [290, 0]
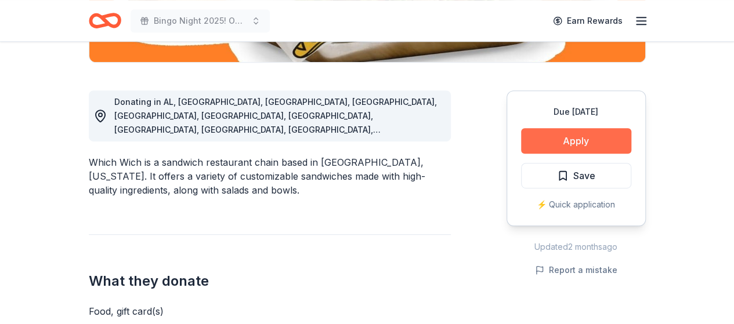
click at [580, 139] on button "Apply" at bounding box center [576, 141] width 110 height 26
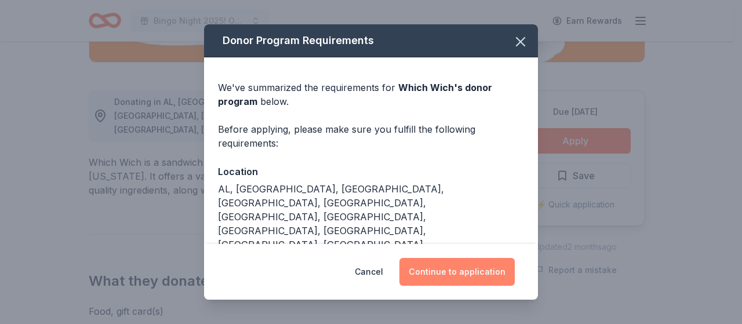
click at [460, 267] on button "Continue to application" at bounding box center [457, 272] width 115 height 28
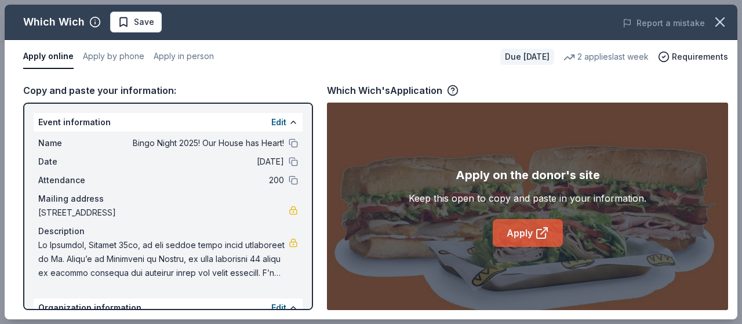
click at [519, 226] on link "Apply" at bounding box center [528, 233] width 70 height 28
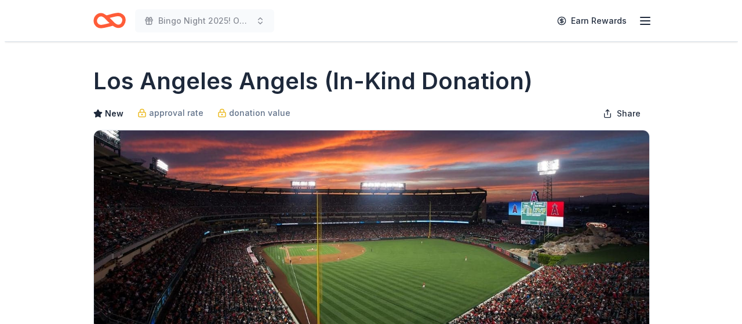
scroll to position [290, 0]
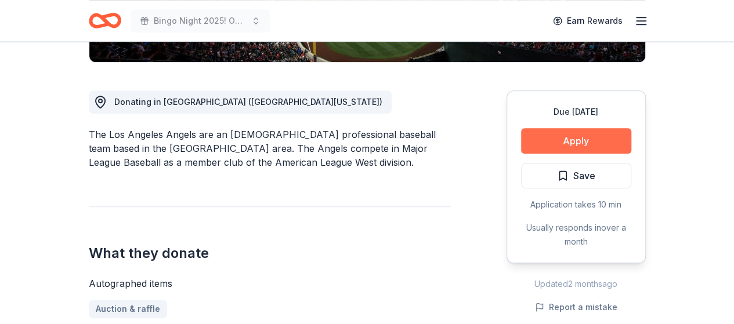
click at [566, 141] on button "Apply" at bounding box center [576, 141] width 110 height 26
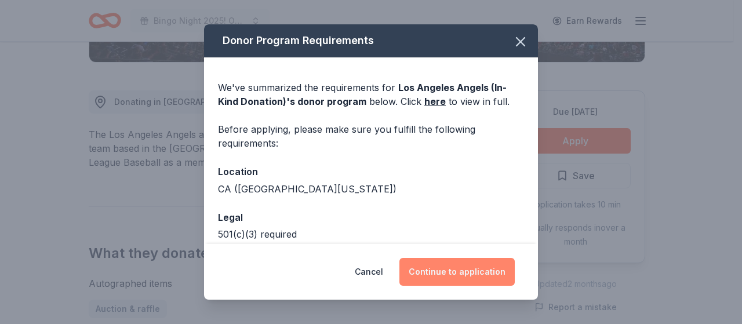
click at [458, 268] on button "Continue to application" at bounding box center [457, 272] width 115 height 28
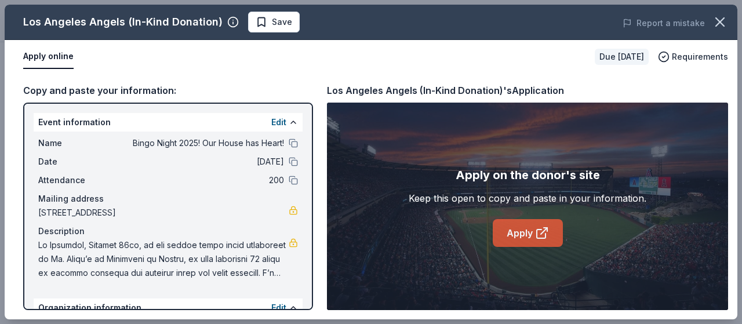
click at [514, 233] on link "Apply" at bounding box center [528, 233] width 70 height 28
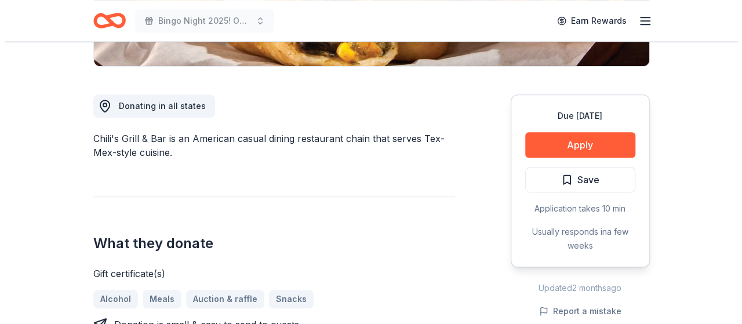
scroll to position [290, 0]
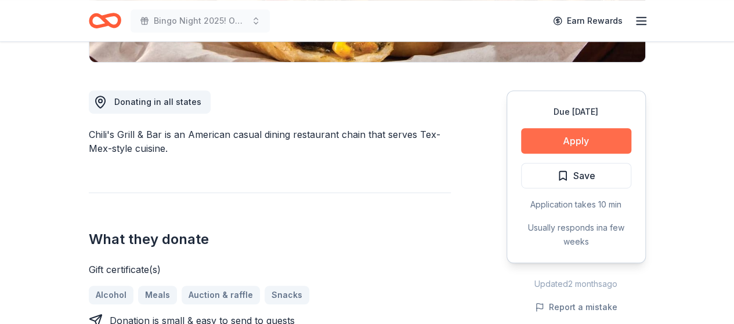
click at [553, 136] on button "Apply" at bounding box center [576, 141] width 110 height 26
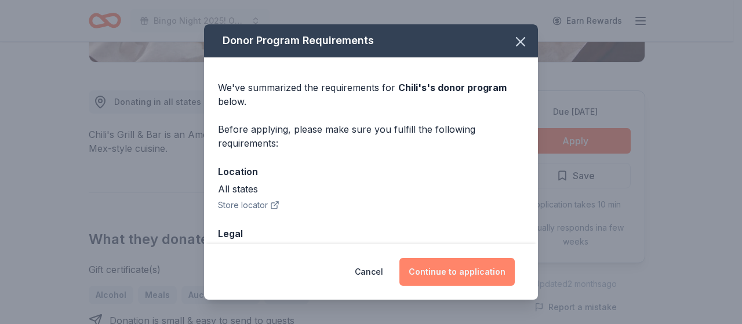
click at [434, 267] on button "Continue to application" at bounding box center [457, 272] width 115 height 28
